Goal: Information Seeking & Learning: Learn about a topic

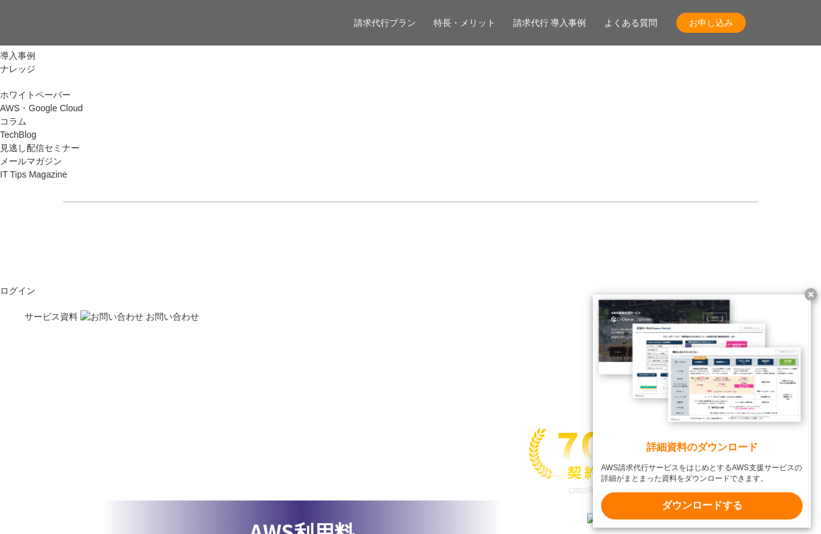
scroll to position [1719, 0]
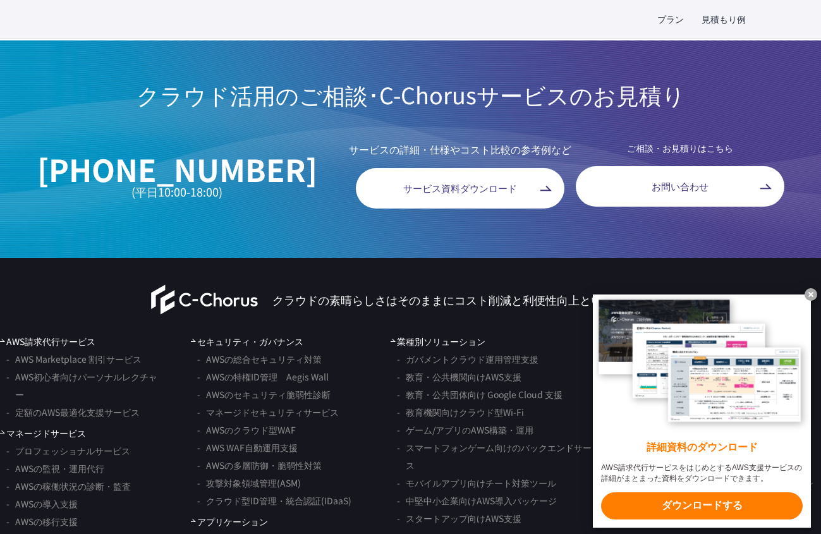
scroll to position [3782, 0]
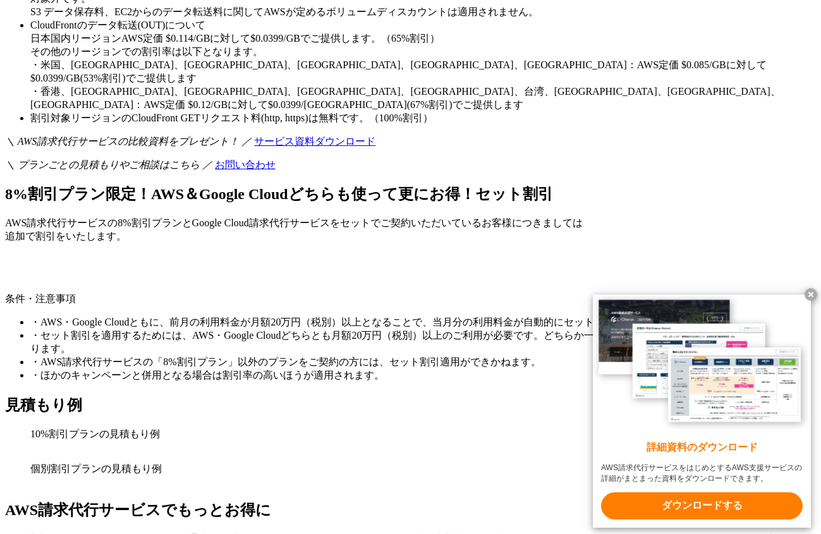
scroll to position [3225, 0]
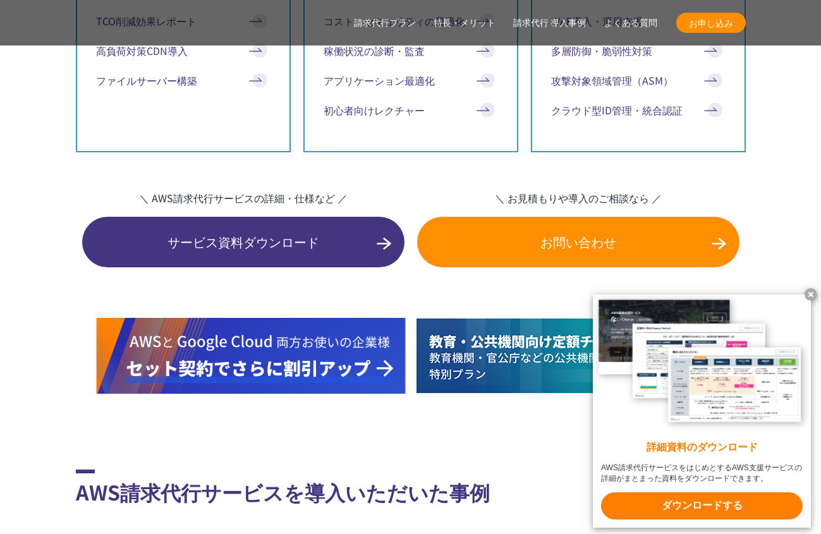
scroll to position [7462, 0]
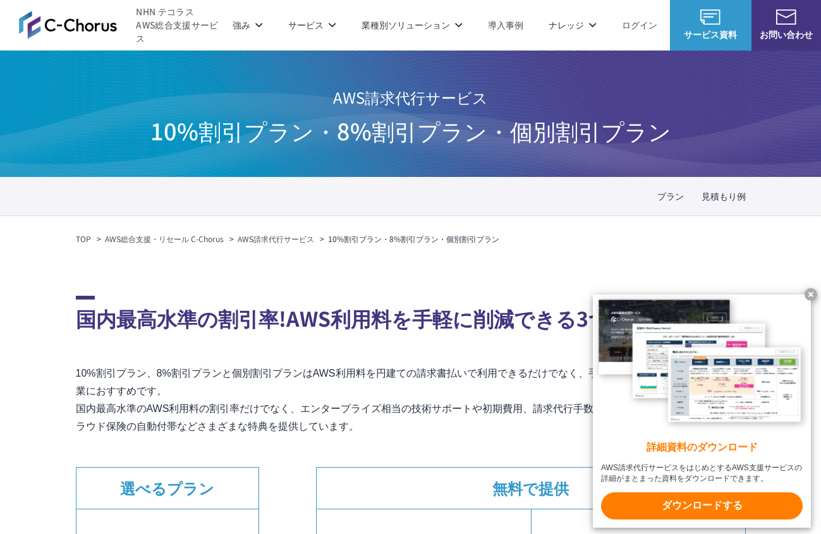
scroll to position [404, 0]
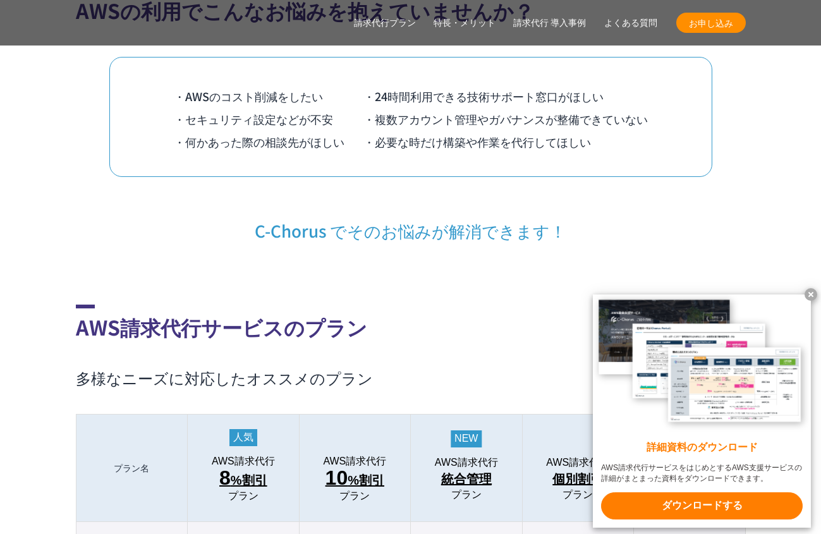
scroll to position [1074, 0]
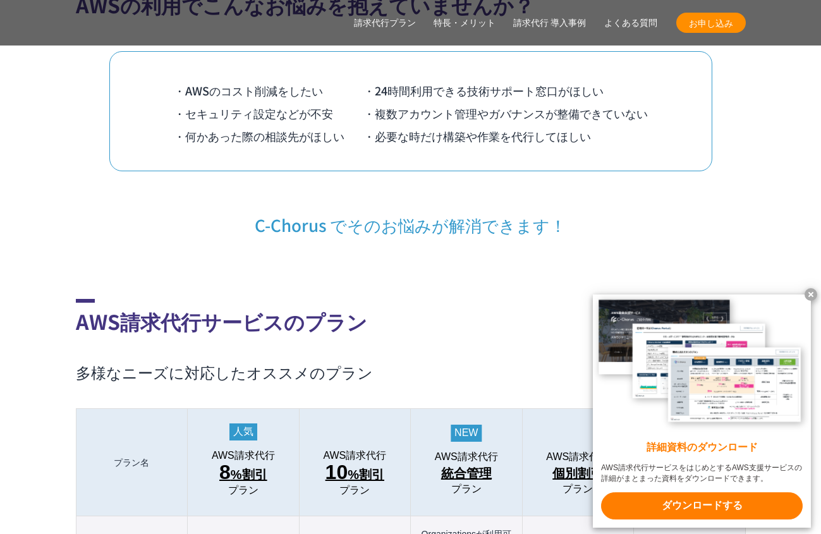
drag, startPoint x: 315, startPoint y: 423, endPoint x: 338, endPoint y: 428, distance: 23.4
click at [318, 423] on th "AWS請求代行 10 %割引 プラン" at bounding box center [354, 462] width 111 height 107
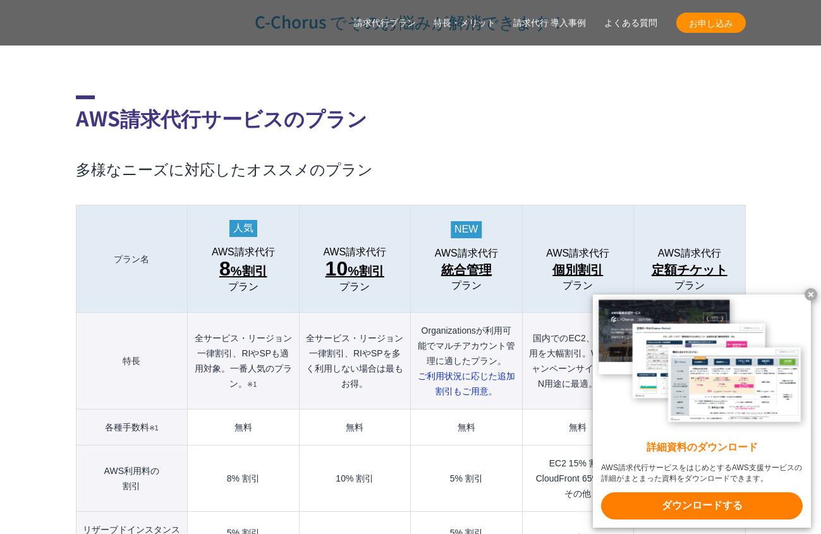
scroll to position [1297, 0]
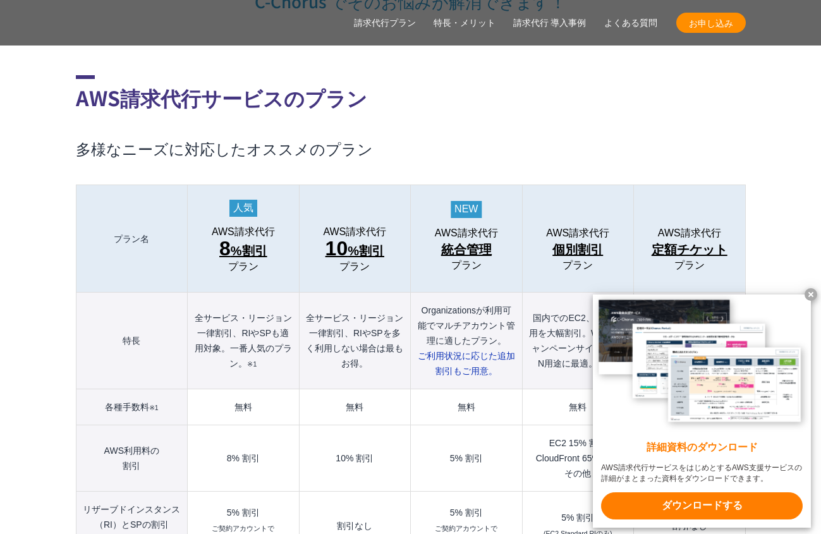
drag, startPoint x: 376, startPoint y: 468, endPoint x: 339, endPoint y: 455, distance: 39.6
